Goal: Task Accomplishment & Management: Manage account settings

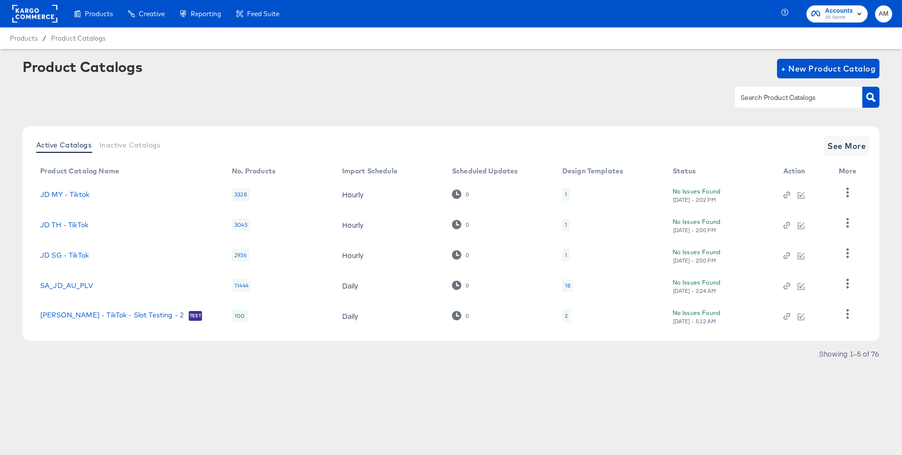
click at [24, 12] on rect at bounding box center [34, 14] width 45 height 18
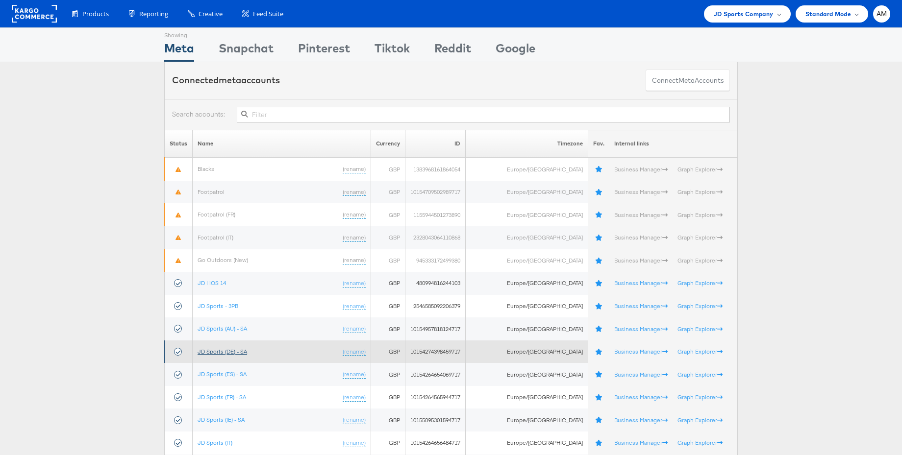
click at [226, 352] on link "JD Sports (DE) - SA" at bounding box center [223, 351] width 50 height 7
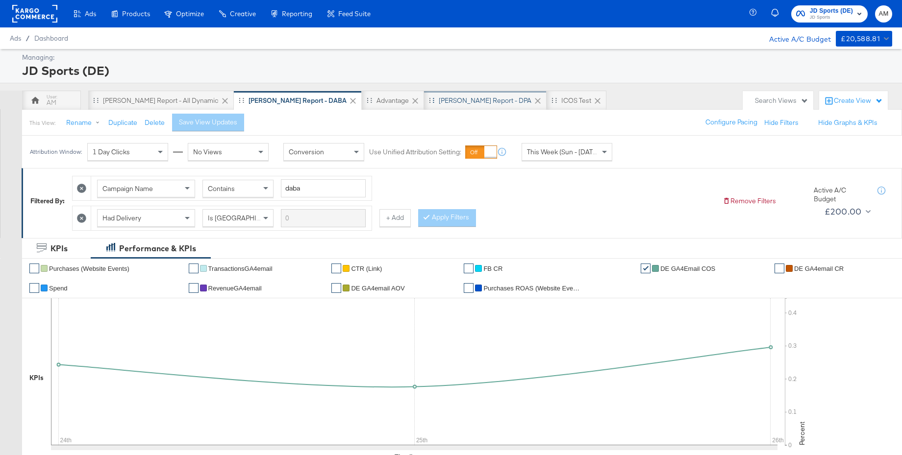
click at [439, 104] on div "[PERSON_NAME] Report - DPA" at bounding box center [485, 100] width 93 height 9
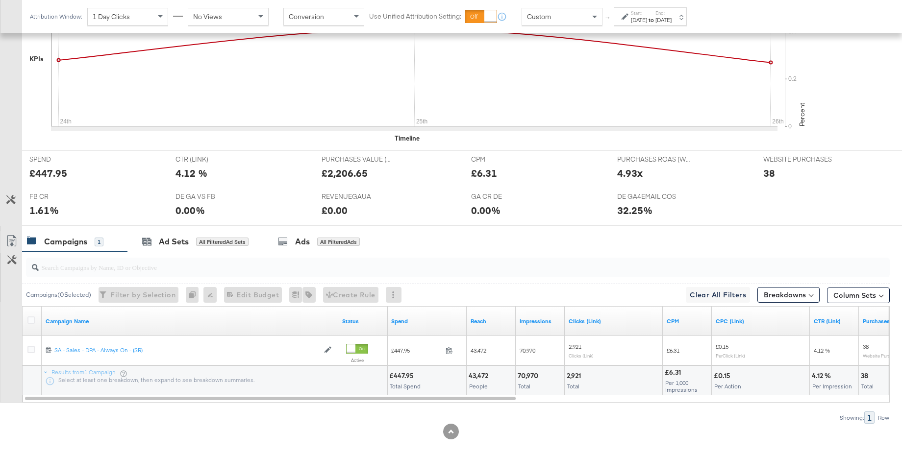
scroll to position [331, 0]
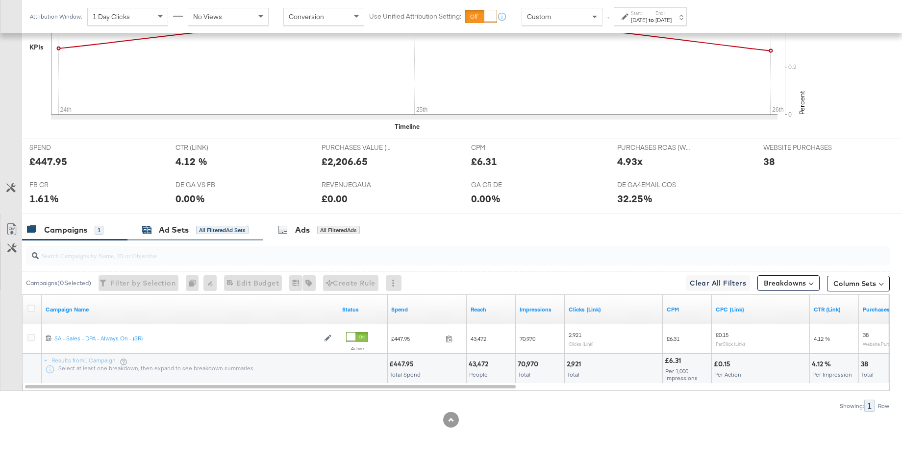
click at [183, 231] on div "Ad Sets" at bounding box center [174, 230] width 30 height 11
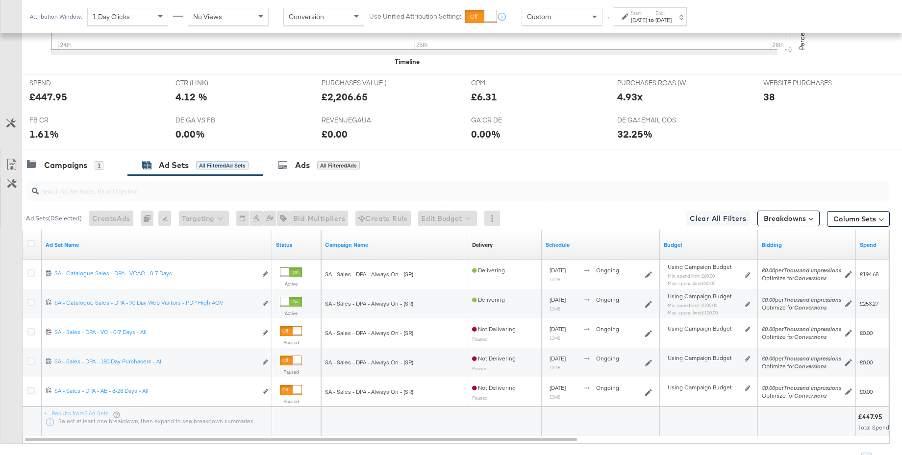
scroll to position [404, 0]
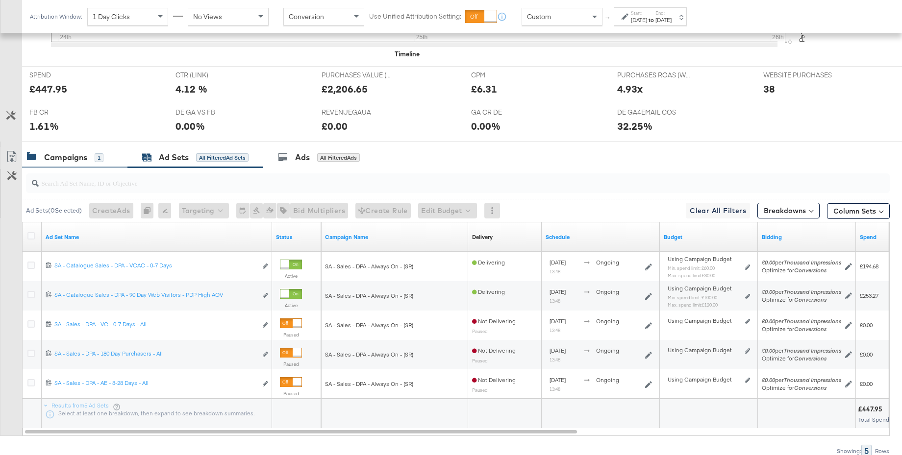
click at [65, 162] on div "Campaigns" at bounding box center [65, 157] width 43 height 11
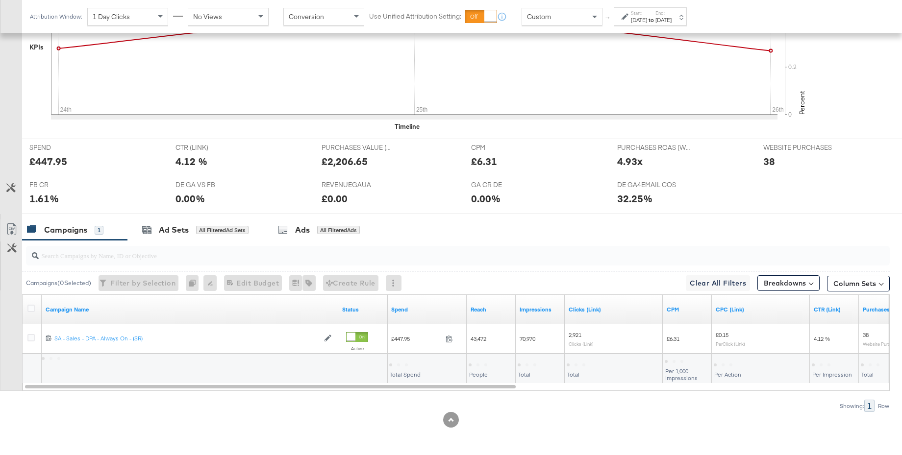
scroll to position [331, 0]
click at [32, 310] on icon at bounding box center [30, 308] width 7 height 7
click at [0, 0] on input "checkbox" at bounding box center [0, 0] width 0 height 0
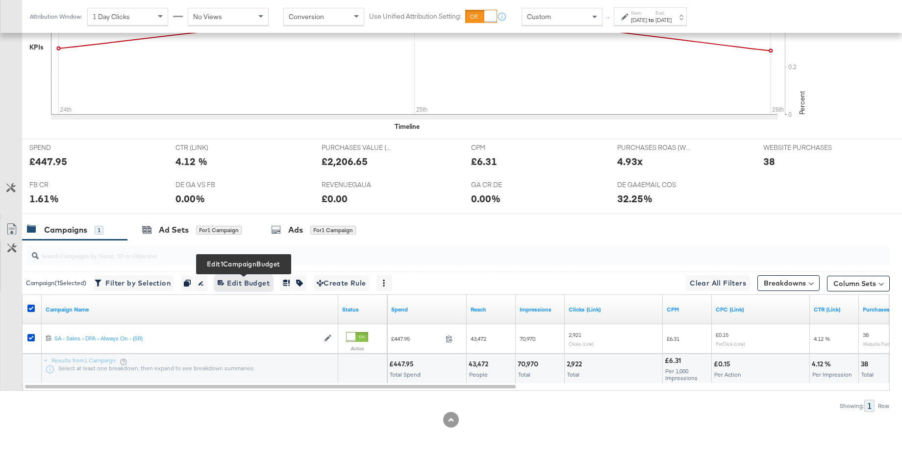
click at [232, 286] on span "Edit 1 Campaign Budget Edit Budget" at bounding box center [244, 283] width 52 height 12
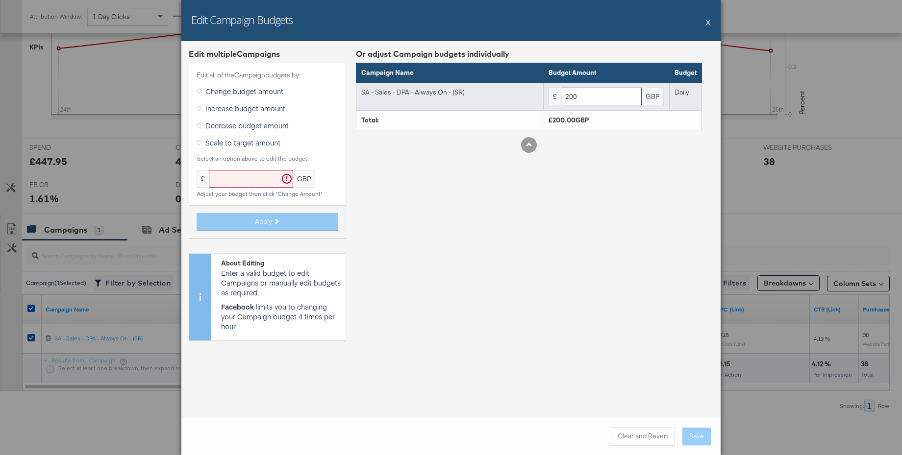
drag, startPoint x: 586, startPoint y: 101, endPoint x: 554, endPoint y: 101, distance: 31.4
click at [554, 101] on div "£ 200 GBP" at bounding box center [607, 97] width 116 height 18
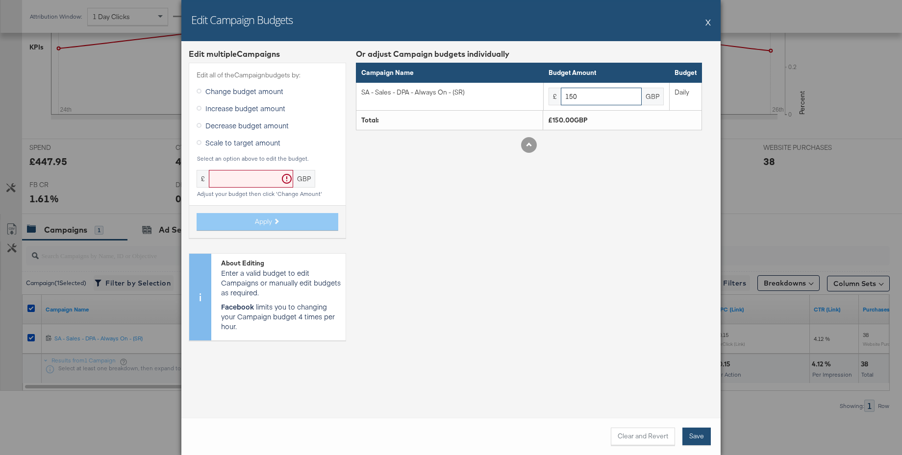
type input "150"
click at [695, 439] on button "Save" at bounding box center [696, 437] width 28 height 18
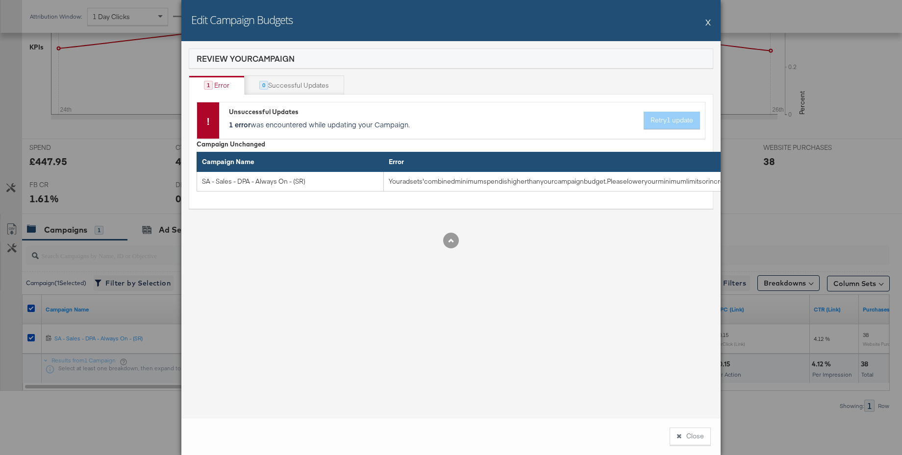
click at [706, 23] on button "X" at bounding box center [708, 22] width 5 height 20
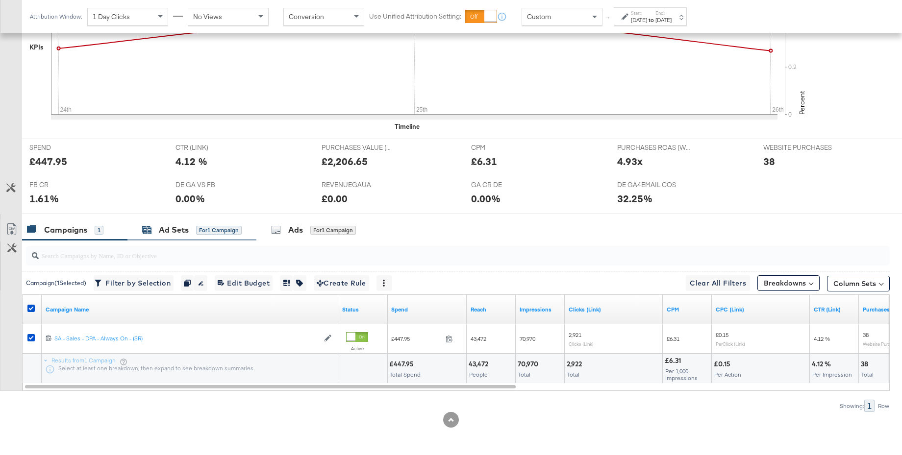
click at [161, 231] on div "Ad Sets" at bounding box center [174, 230] width 30 height 11
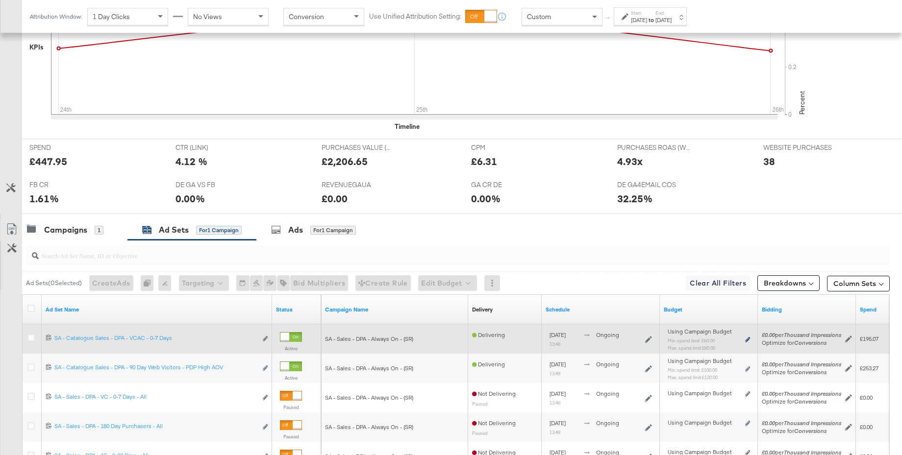
click at [747, 339] on icon at bounding box center [747, 339] width 5 height 5
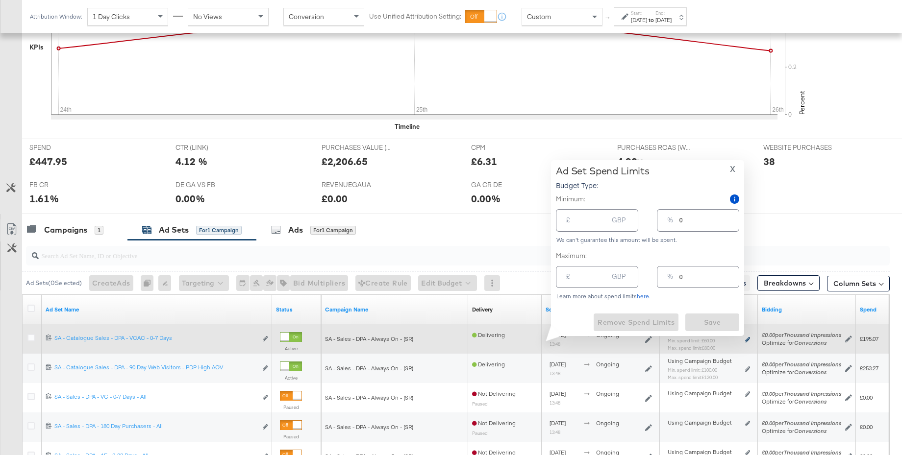
type input "60.00"
type input "30"
type input "80.00"
type input "40"
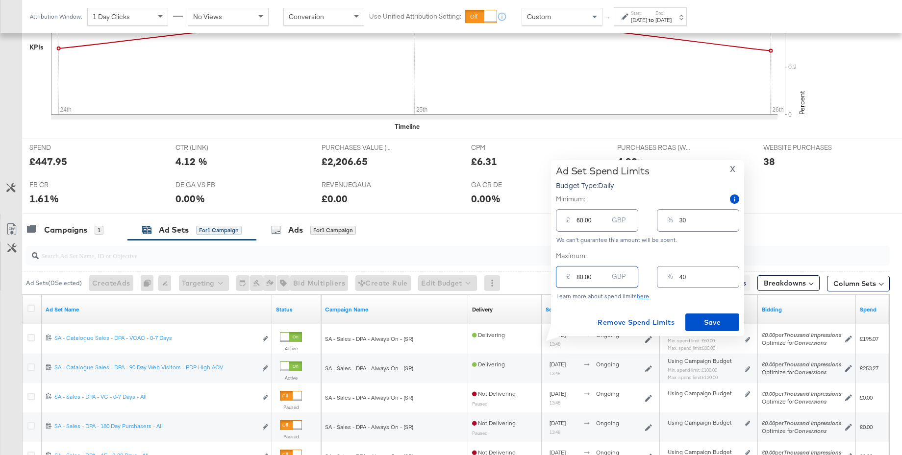
click at [580, 278] on input "80.00" at bounding box center [592, 273] width 31 height 21
type input "0.00"
type input "0"
type input "70.00"
type input "35"
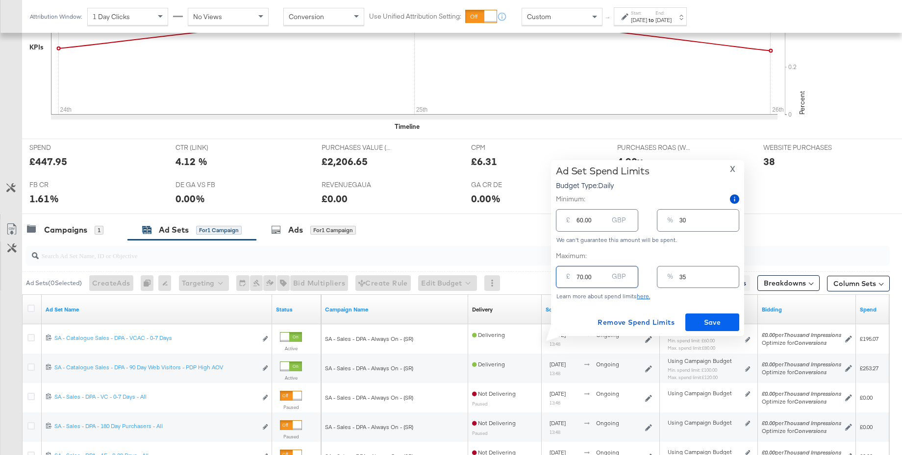
type input "70.00"
click at [720, 317] on span "Save" at bounding box center [712, 323] width 46 height 12
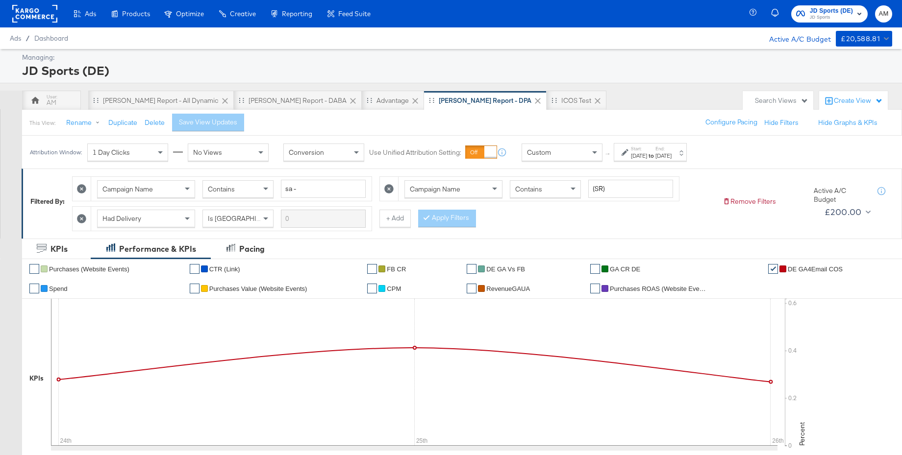
scroll to position [331, 0]
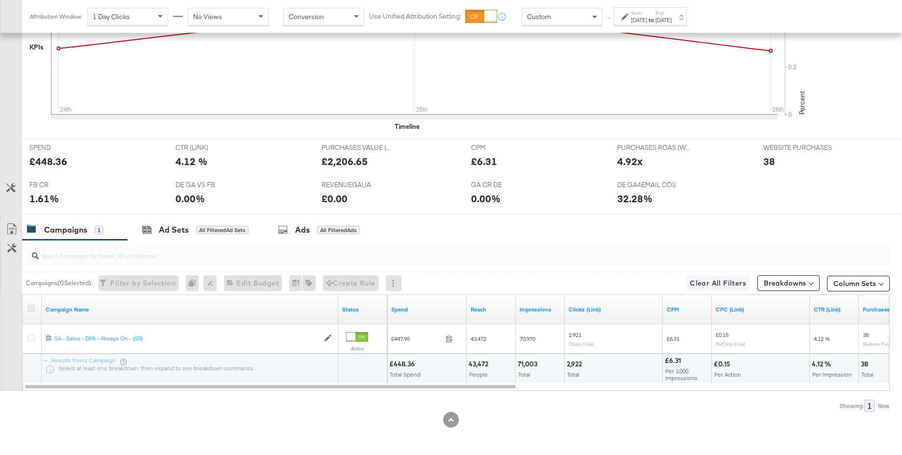
click at [31, 309] on icon at bounding box center [30, 308] width 7 height 7
click at [0, 0] on input "checkbox" at bounding box center [0, 0] width 0 height 0
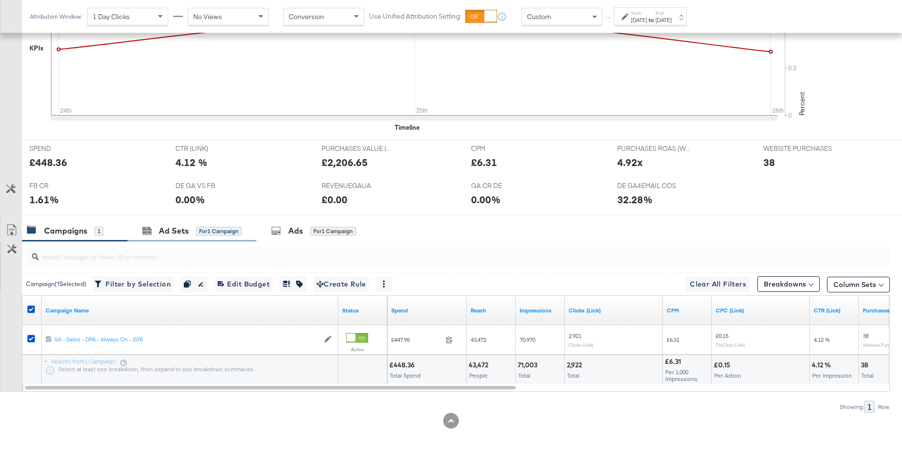
drag, startPoint x: 173, startPoint y: 227, endPoint x: 246, endPoint y: 238, distance: 73.8
click at [173, 227] on div "Ad Sets" at bounding box center [174, 231] width 30 height 11
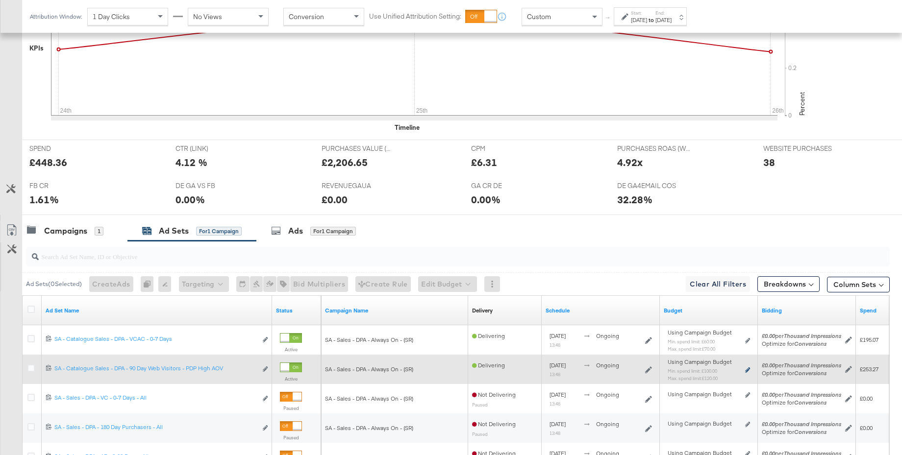
click at [748, 370] on icon at bounding box center [747, 370] width 5 height 5
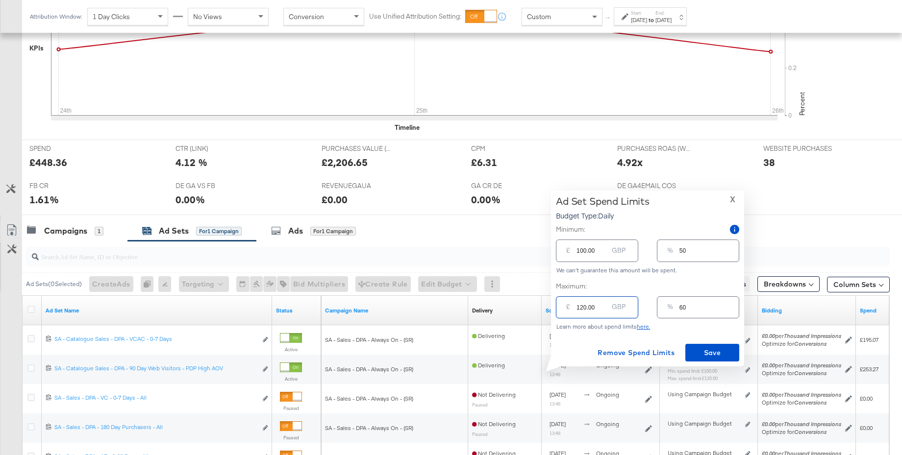
drag, startPoint x: 596, startPoint y: 308, endPoint x: 555, endPoint y: 307, distance: 40.7
click at [556, 307] on div "£ 120.00 GBP" at bounding box center [597, 308] width 82 height 22
type input "1"
type input "11"
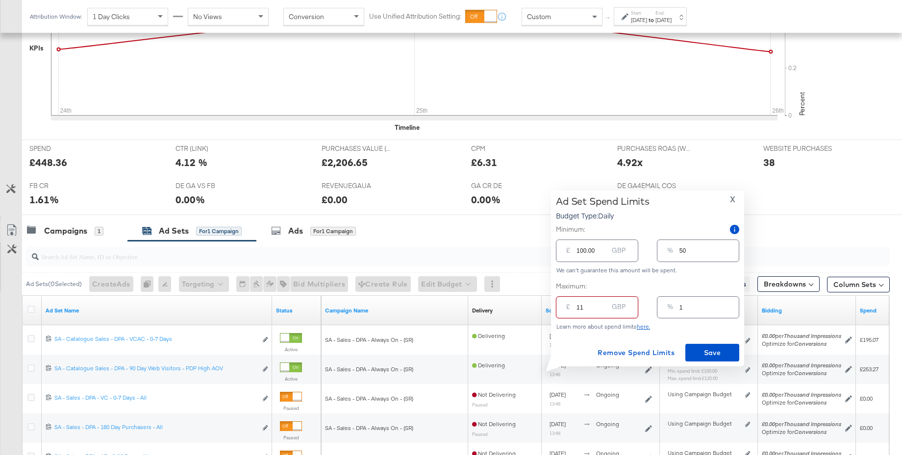
type input "6"
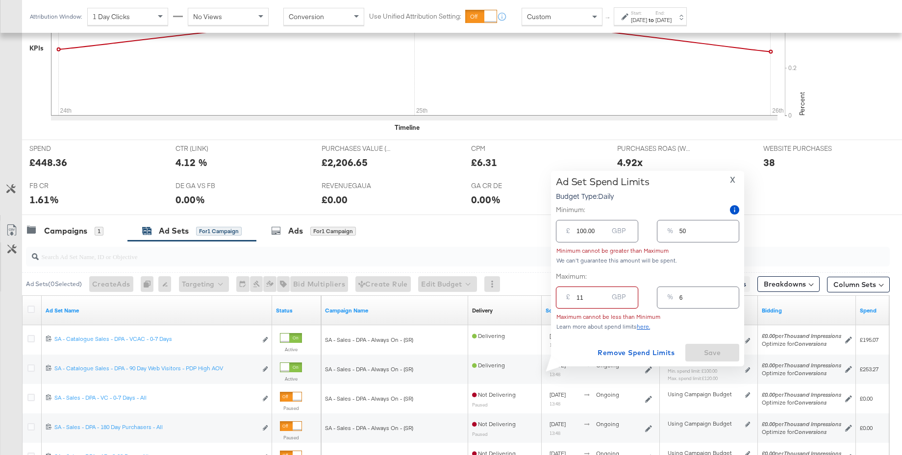
type input "110"
type input "55"
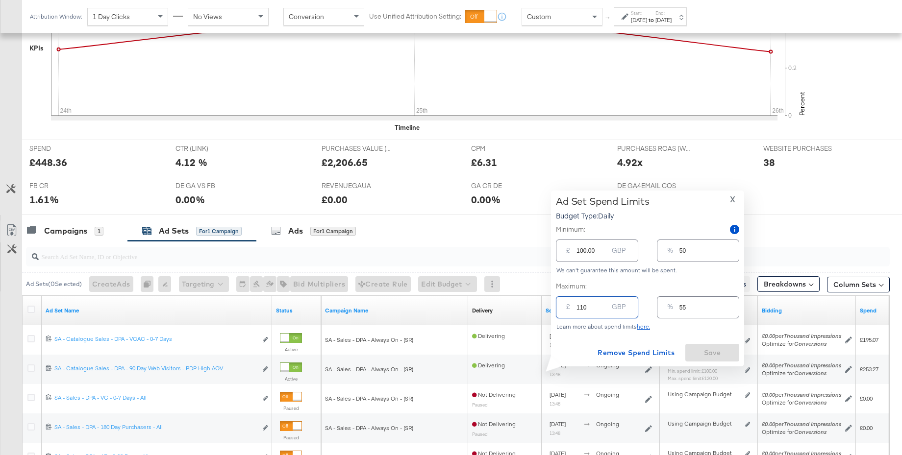
type input "110.00"
click at [611, 337] on div "Ad Set Spend Limits Budget Type: Daily X Minimum: £ 100.00 GBP % 50 We can't gu…" at bounding box center [647, 279] width 183 height 166
drag, startPoint x: 597, startPoint y: 253, endPoint x: 567, endPoint y: 252, distance: 30.0
click at [567, 252] on div "£ 100.00 GBP" at bounding box center [597, 251] width 82 height 22
type input "9"
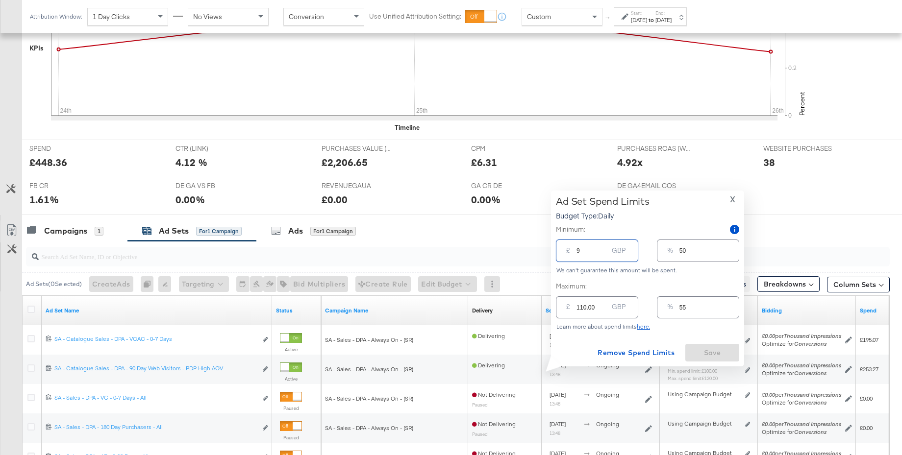
type input "5"
type input "90"
type input "45"
type input "90.00"
click at [709, 356] on span "Save" at bounding box center [712, 353] width 46 height 12
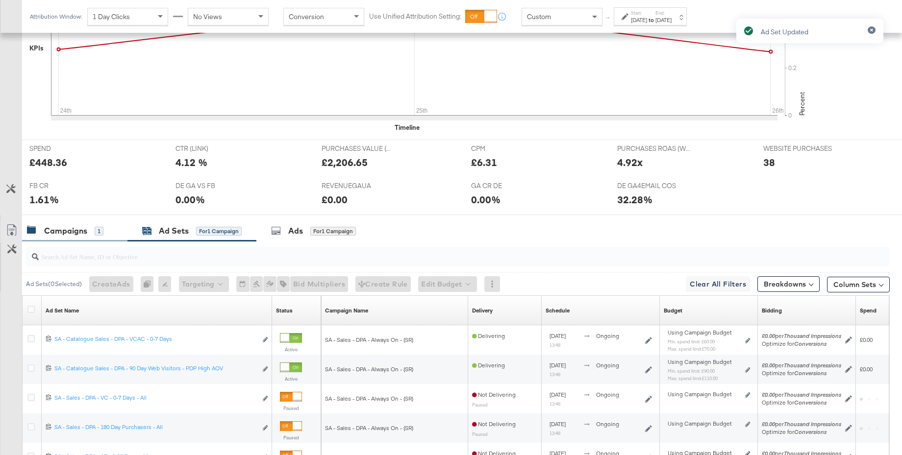
click at [77, 229] on div "Campaigns" at bounding box center [65, 231] width 43 height 11
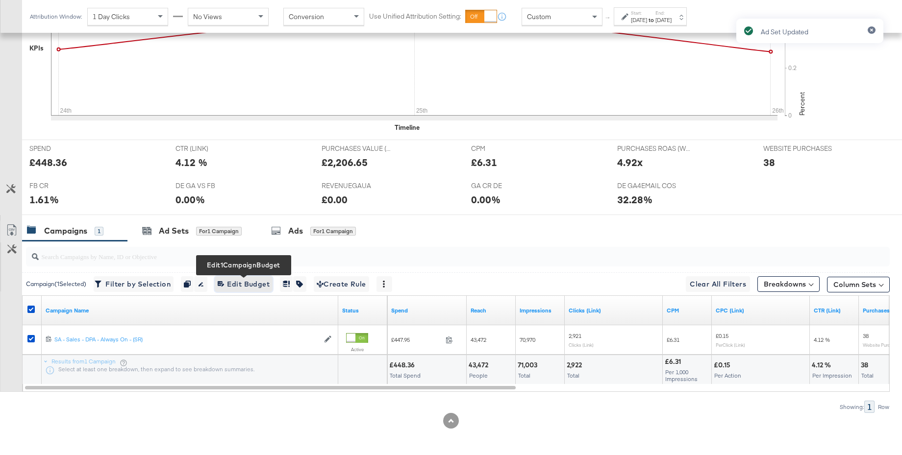
click at [242, 286] on span "Edit 1 Campaign Budget Edit Budget" at bounding box center [244, 284] width 52 height 12
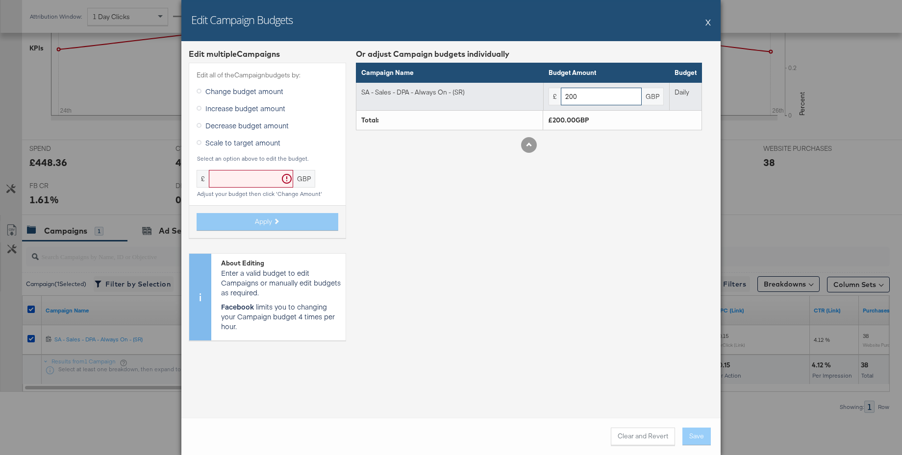
drag, startPoint x: 578, startPoint y: 98, endPoint x: 557, endPoint y: 98, distance: 21.1
click at [557, 98] on div "£ 200 GBP" at bounding box center [607, 97] width 116 height 18
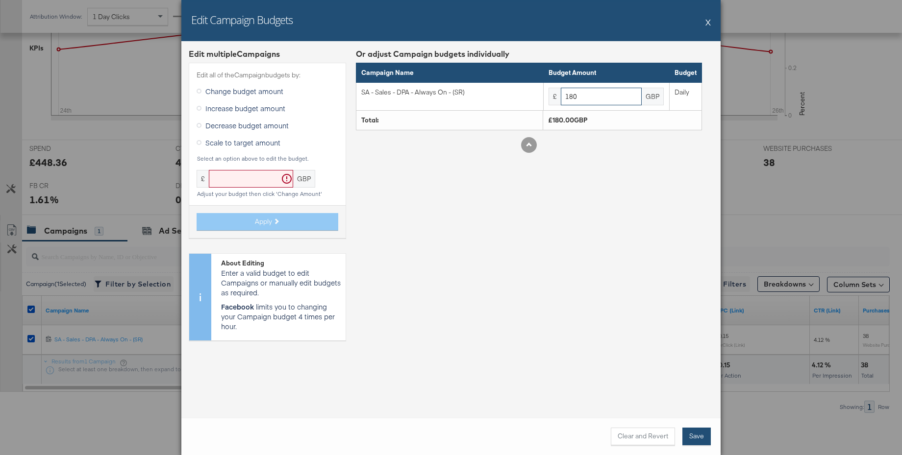
type input "180"
click at [697, 437] on button "Save" at bounding box center [696, 437] width 28 height 18
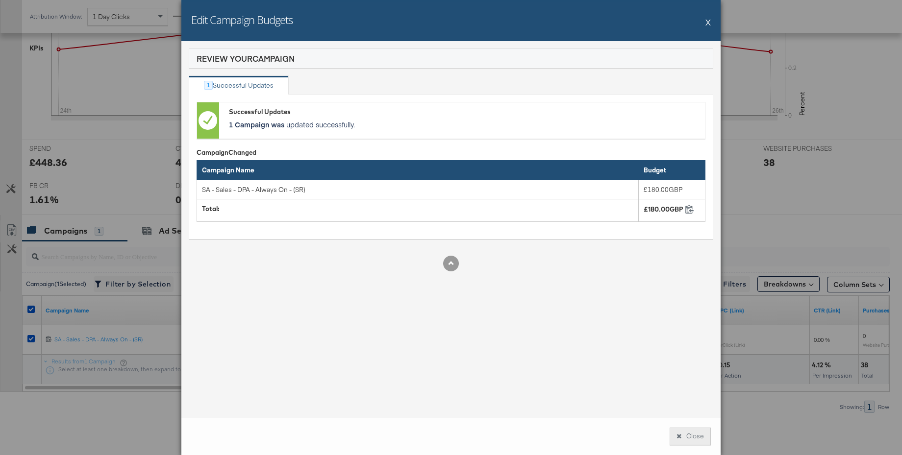
click at [694, 431] on button "Close" at bounding box center [690, 437] width 41 height 18
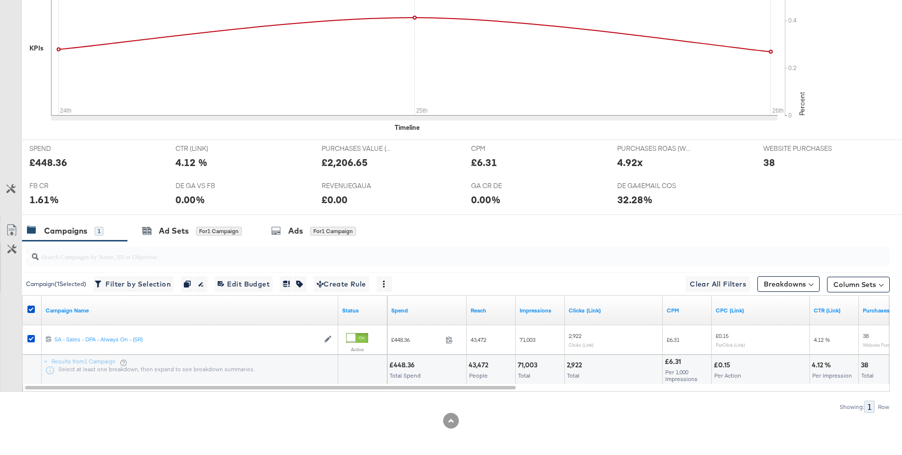
scroll to position [0, 0]
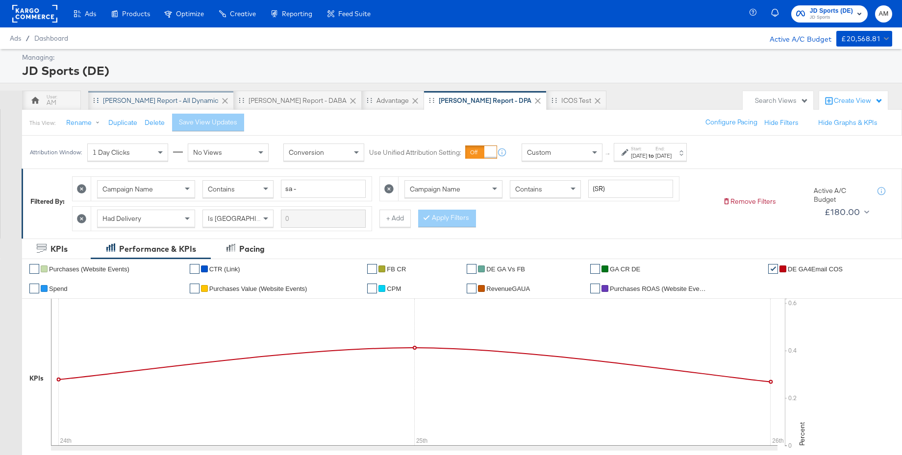
click at [170, 105] on div "[PERSON_NAME] Report - All Dynamic" at bounding box center [161, 101] width 146 height 20
